Goal: Task Accomplishment & Management: Use online tool/utility

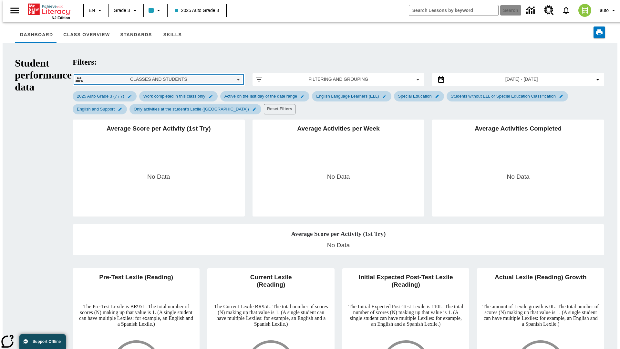
click at [109, 76] on span "Classes and Students" at bounding box center [158, 79] width 141 height 7
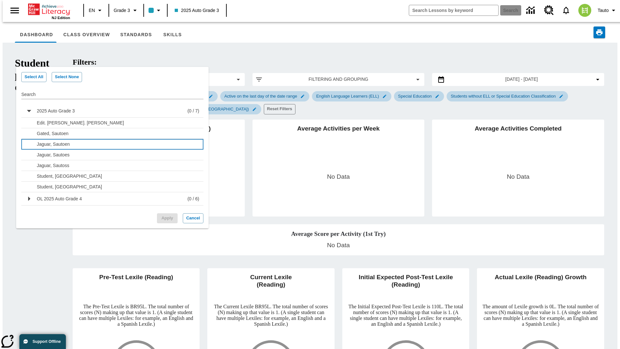
click at [115, 144] on p "Jaguar, Sautoen" at bounding box center [116, 144] width 159 height 6
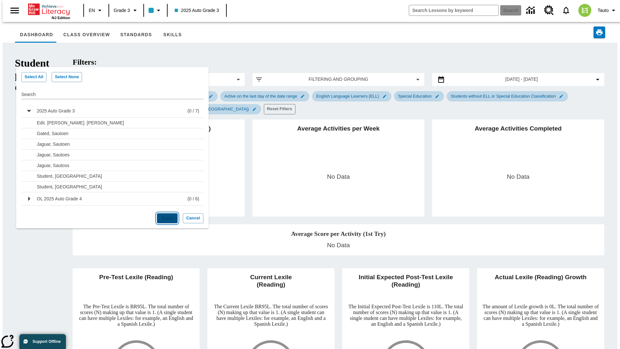
click at [165, 218] on button "Apply" at bounding box center [167, 218] width 21 height 10
